Goal: Check status: Check status

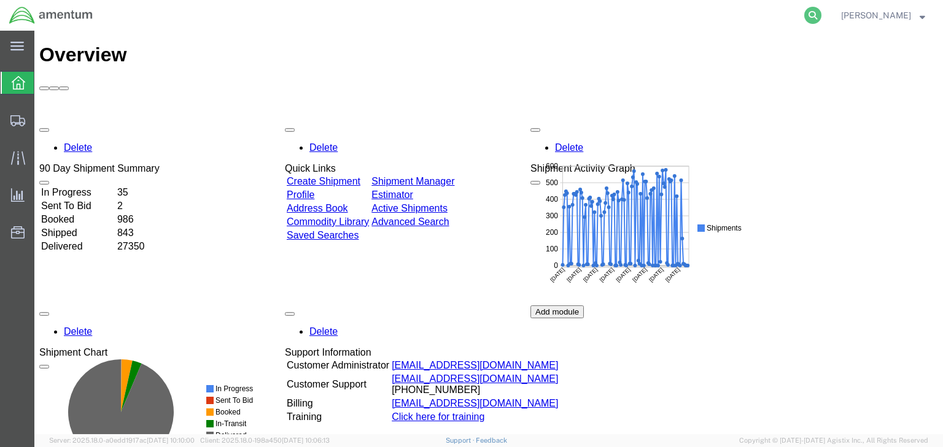
click at [821, 18] on icon at bounding box center [812, 15] width 17 height 17
click at [638, 14] on input "search" at bounding box center [617, 15] width 373 height 29
paste input "56659616"
type input "56659616"
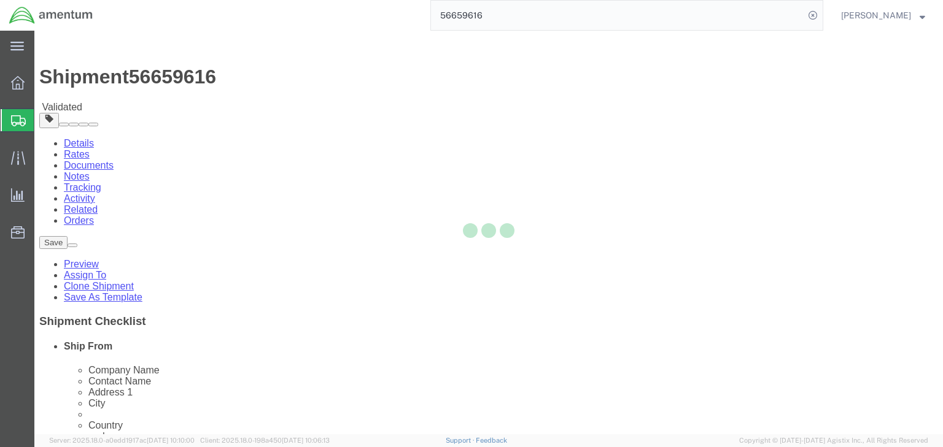
select select
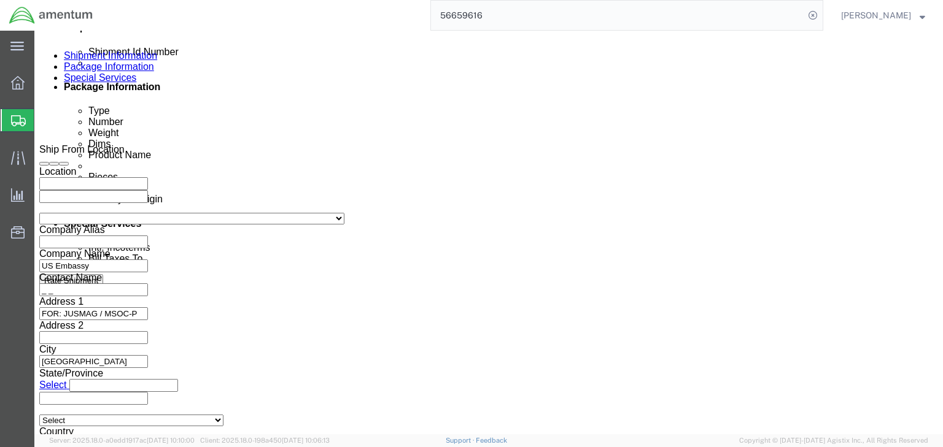
scroll to position [638, 0]
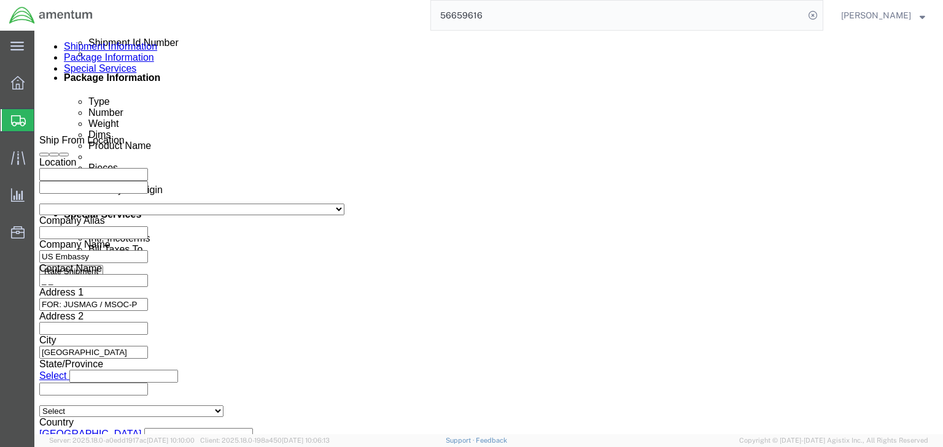
click icon
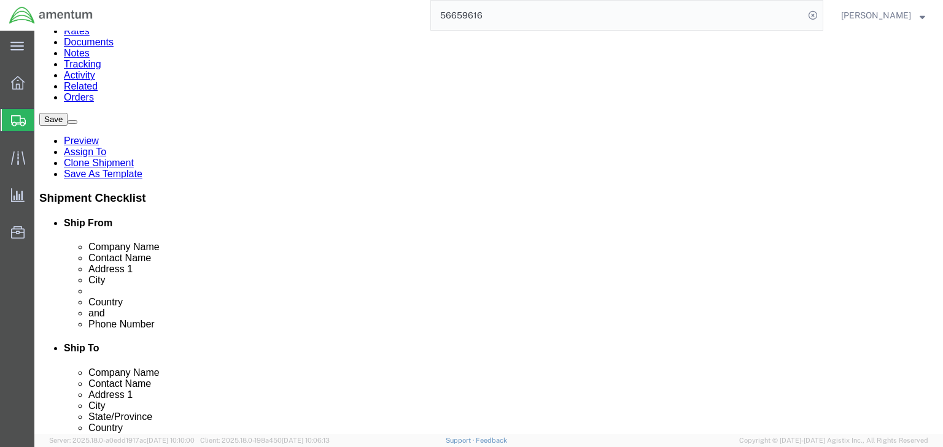
scroll to position [147, 0]
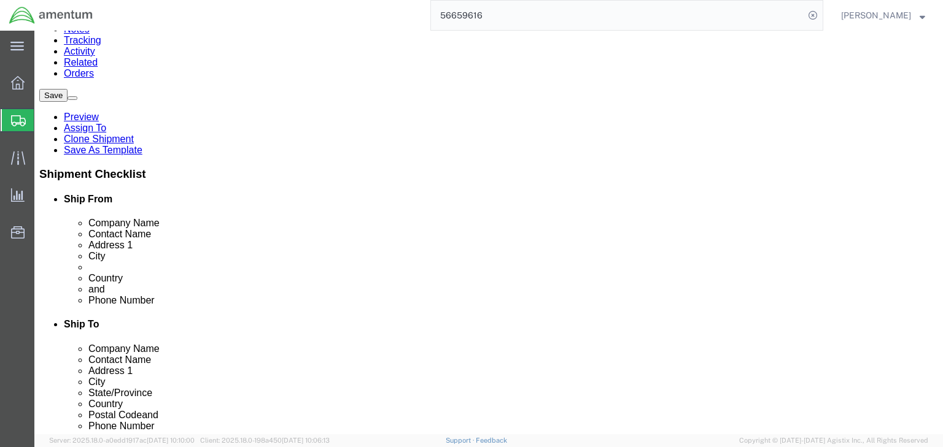
click dd "2.00 Each"
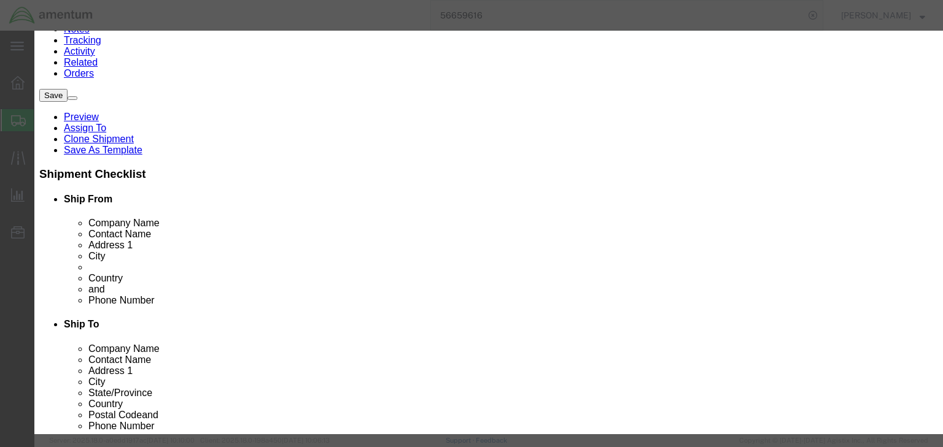
scroll to position [0, 0]
drag, startPoint x: 302, startPoint y: 91, endPoint x: 221, endPoint y: 93, distance: 81.0
click div "Product Name [PERSON_NAME]"
type input "8526910040"
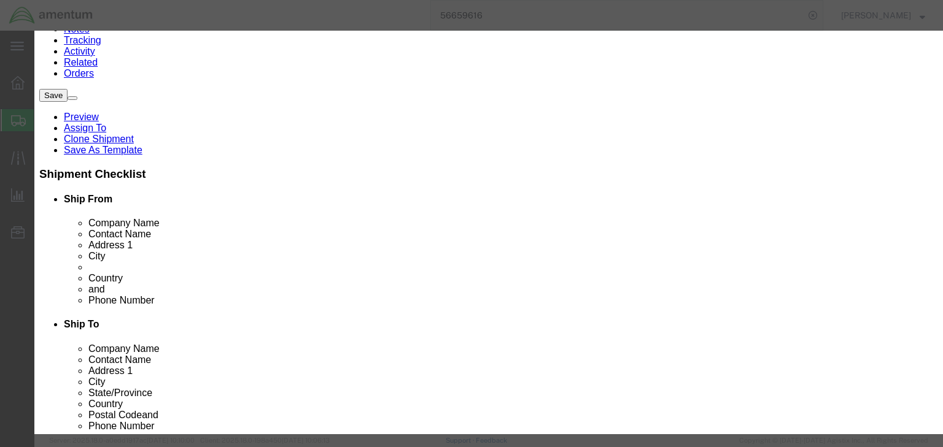
type input "8526910040"
click input "text"
paste input "7A005"
type input "7A005"
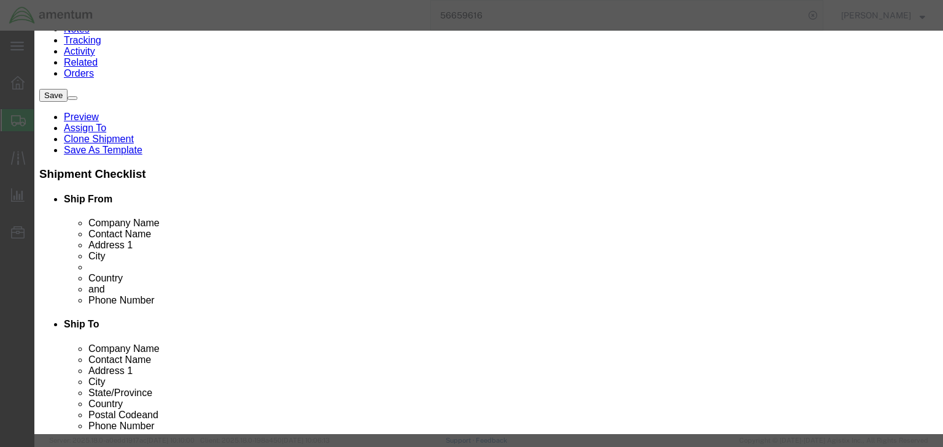
click select "Select ATF BIS DEA EPA FDA FTR ITAR OFAC Other (OPA)"
select select "BIS"
click select "Select ATF BIS DEA EPA FDA FTR ITAR OFAC Other (OPA)"
click select "Select AGR-Agricultural APP-Computers APR-Additional Permissive Exports AVS-Air…"
select select "GOV"
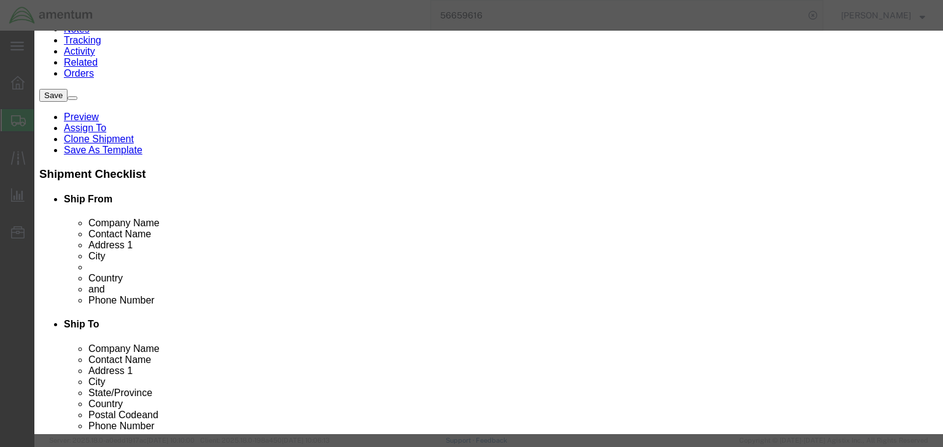
click select "Select AGR-Agricultural APP-Computers APR-Additional Permissive Exports AVS-Air…"
click button "Save & Close"
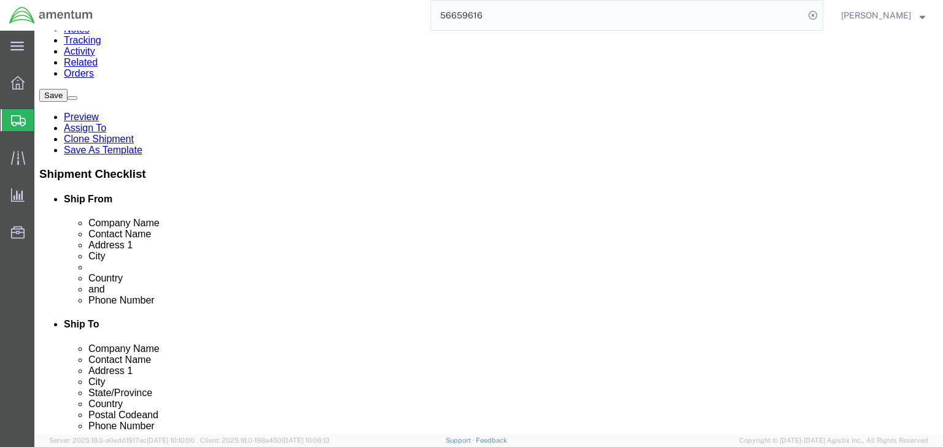
click link "Shipment Information"
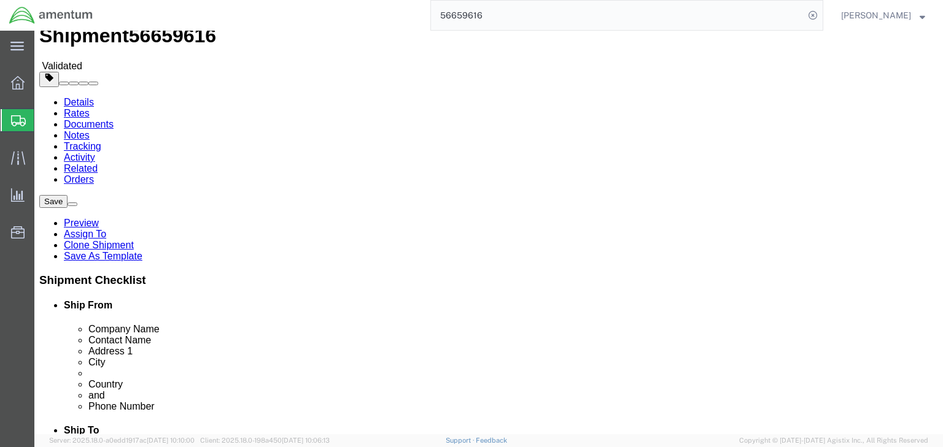
scroll to position [98, 0]
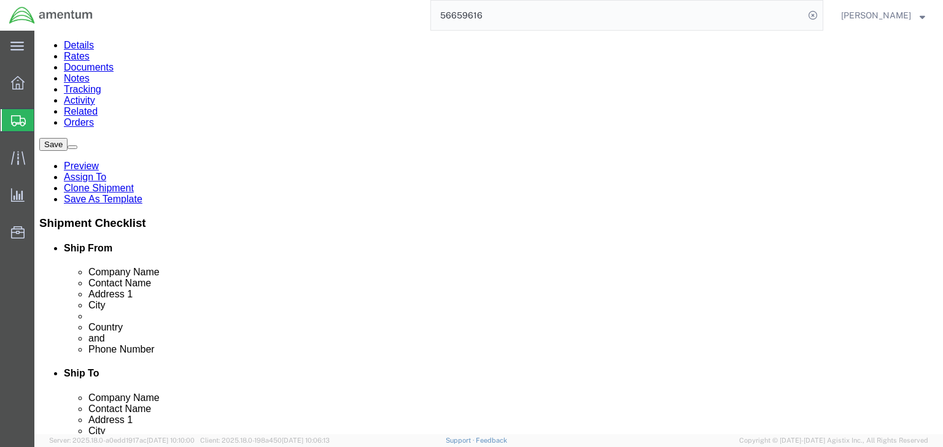
click icon
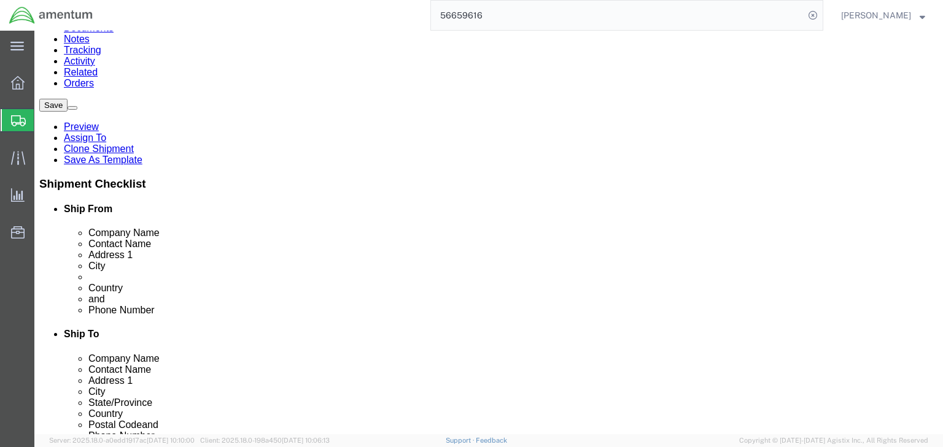
scroll to position [147, 0]
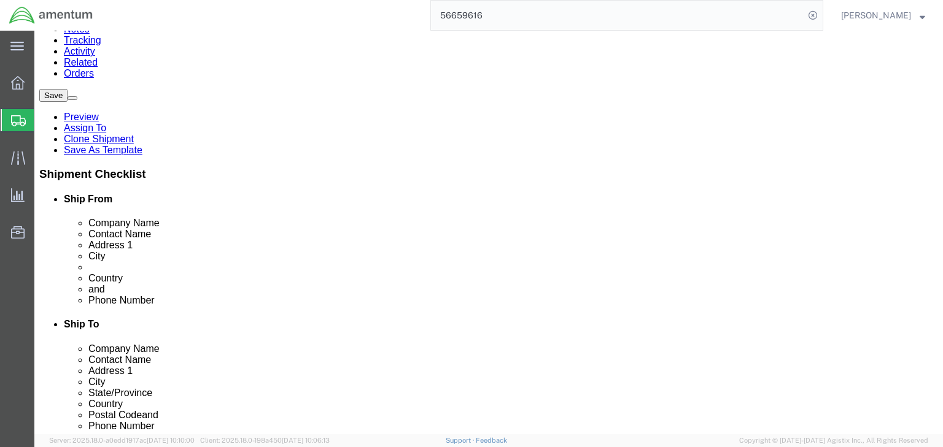
click dd "1.00 Each"
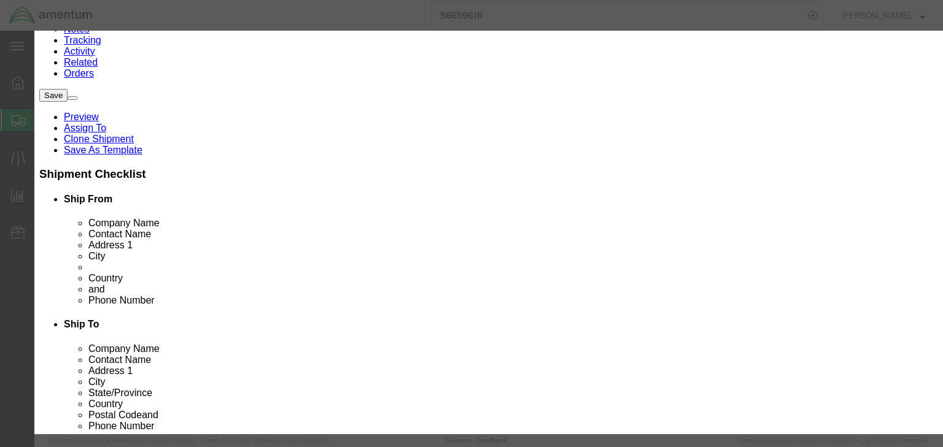
scroll to position [322, 0]
paste input "7A005"
type input "7A005"
click div "HTS/Tariff Code Enter HTS num ECCN 7A005 Control/Exempt Select ATF BIS DEA EPA …"
type input "8526910040"
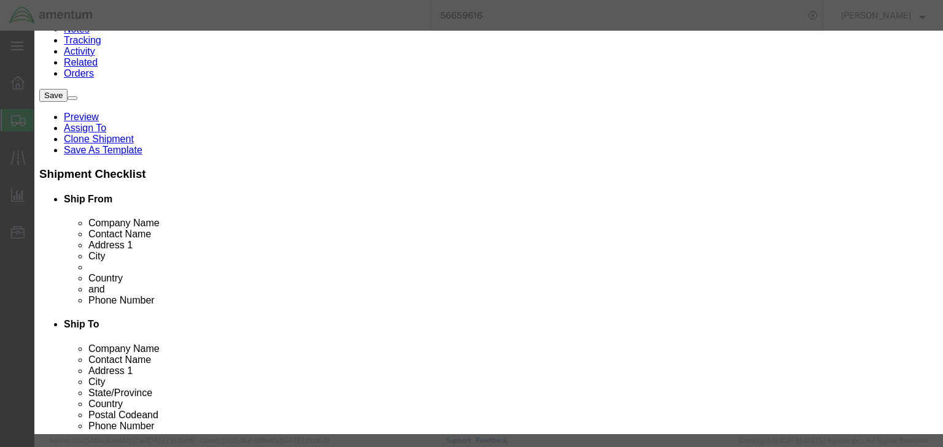
type input "8526910040"
click select "Select ATF BIS DEA EPA FDA FTR ITAR OFAC Other (OPA)"
select select "BIS"
click select "Select ATF BIS DEA EPA FDA FTR ITAR OFAC Other (OPA)"
click select "Select AGR-Agricultural APP-Computers APR-Additional Permissive Exports AVS-Air…"
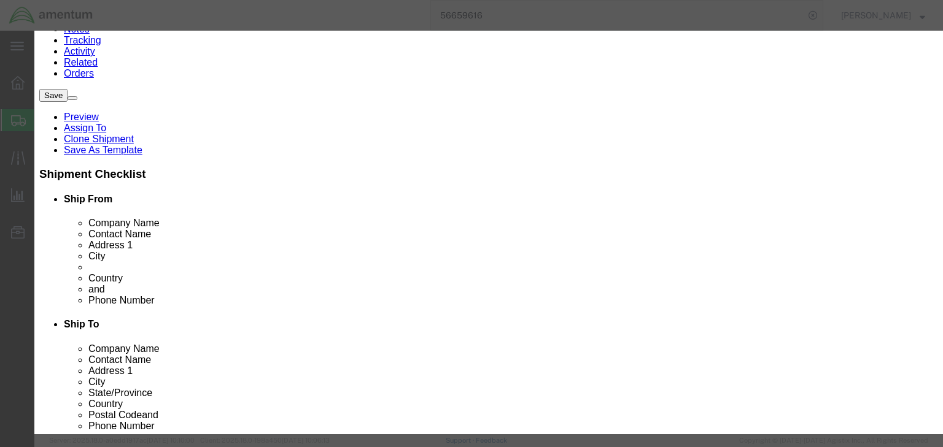
select select "GOV"
click select "Select AGR-Agricultural APP-Computers APR-Additional Permissive Exports AVS-Air…"
click button "Save & Close"
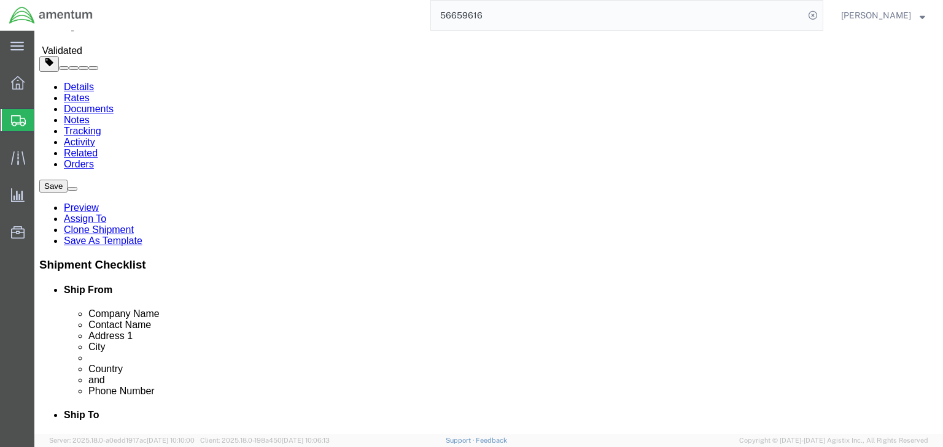
scroll to position [0, 0]
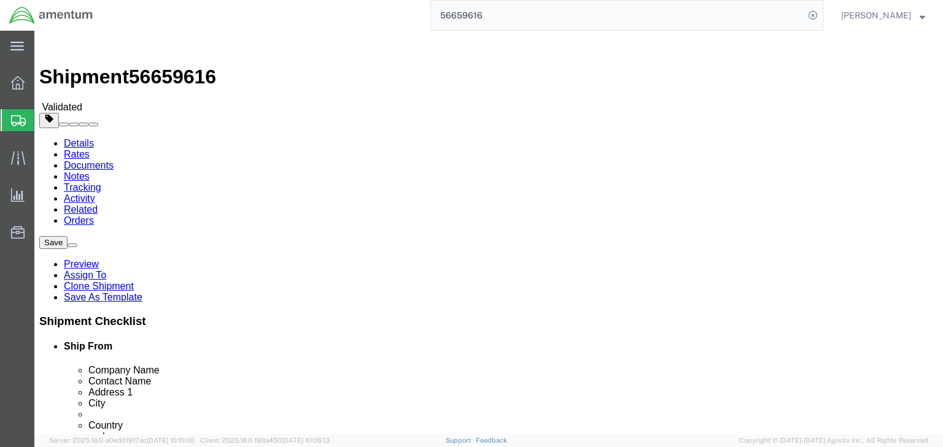
click icon
click at [15, 118] on icon at bounding box center [18, 120] width 15 height 11
